Goal: Navigation & Orientation: Find specific page/section

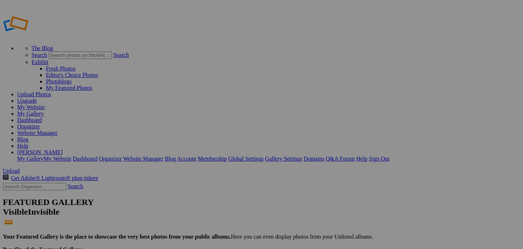
click at [40, 123] on link "Organizer" at bounding box center [28, 126] width 23 height 6
click at [57, 130] on link "Website Manager" at bounding box center [37, 133] width 40 height 6
